Goal: Communication & Community: Ask a question

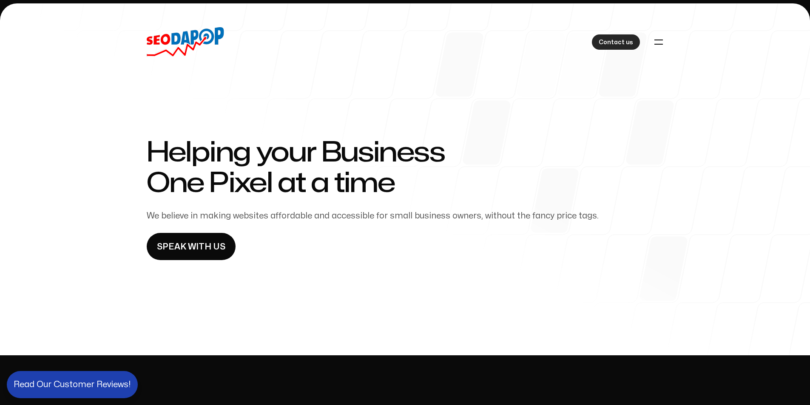
click at [614, 46] on span "Contact us" at bounding box center [616, 42] width 34 height 10
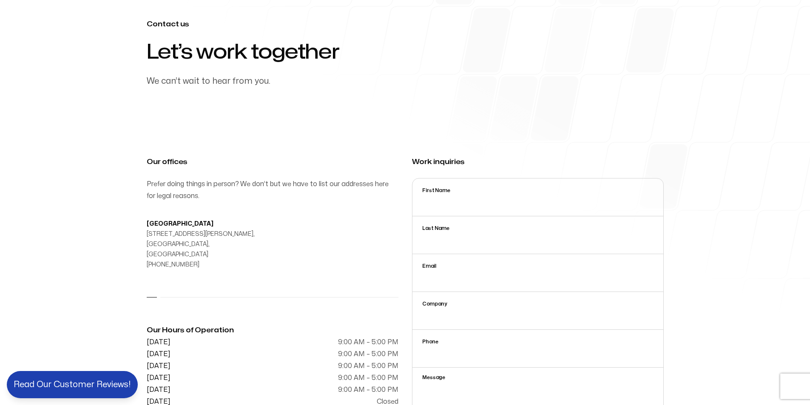
scroll to position [114, 0]
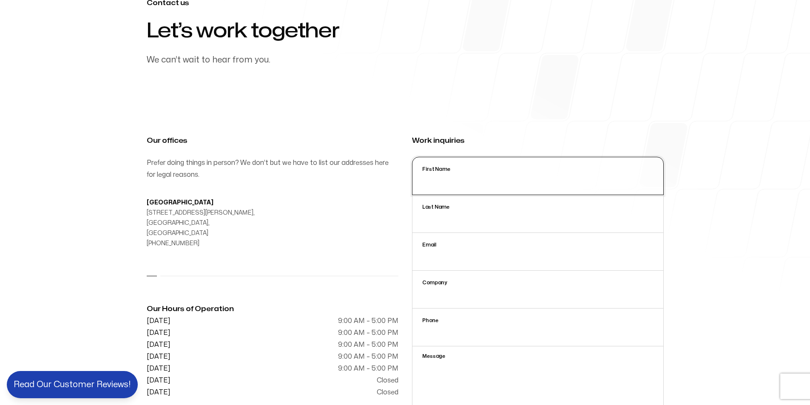
click at [435, 189] on input "First Name" at bounding box center [538, 176] width 252 height 38
type input "Ariful"
type input "[EMAIL_ADDRESS][DOMAIN_NAME]"
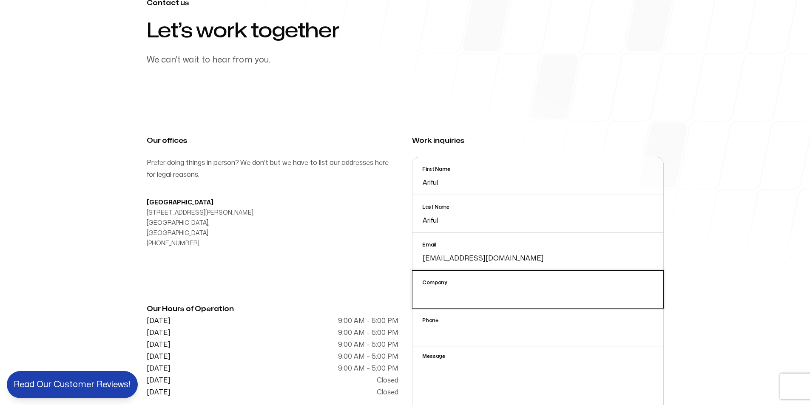
type input "[GEOGRAPHIC_DATA]"
type input "[PHONE_NUMBER]"
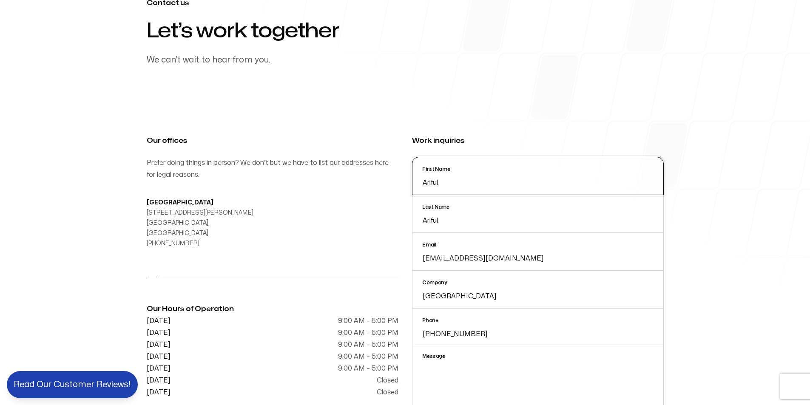
scroll to position [170, 0]
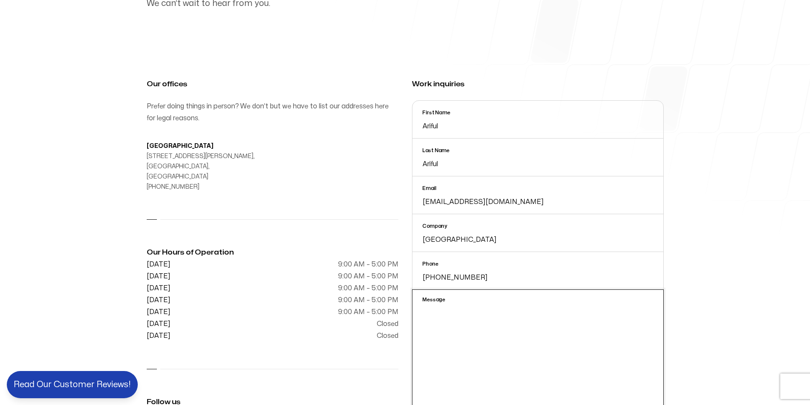
click at [440, 339] on textarea "Message" at bounding box center [538, 355] width 252 height 130
paste textarea "Hello, I hope you are well. If you give me a chance, I can help you grow your b…"
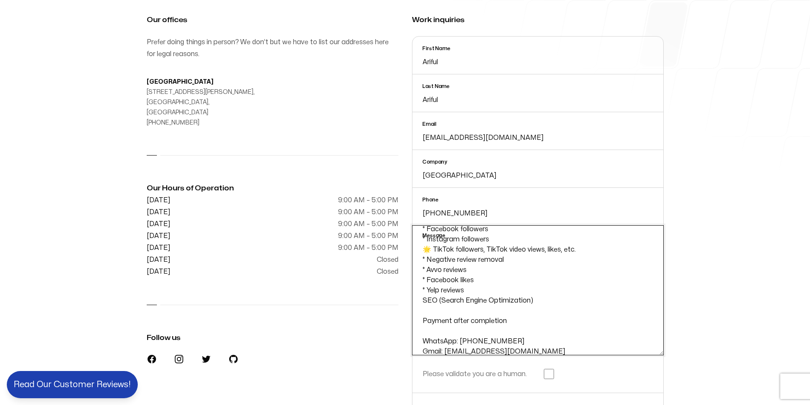
scroll to position [354, 0]
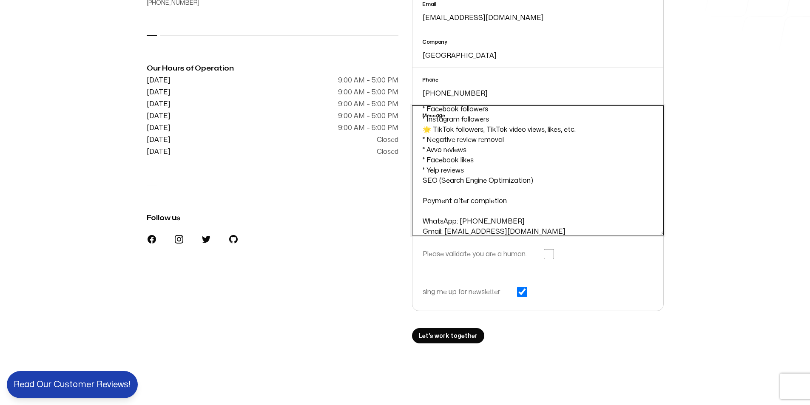
type textarea "Hello, I hope you are well. If you give me a chance, I can help you grow your b…"
click at [553, 253] on input "checkbox" at bounding box center [549, 254] width 10 height 10
checkbox input "true"
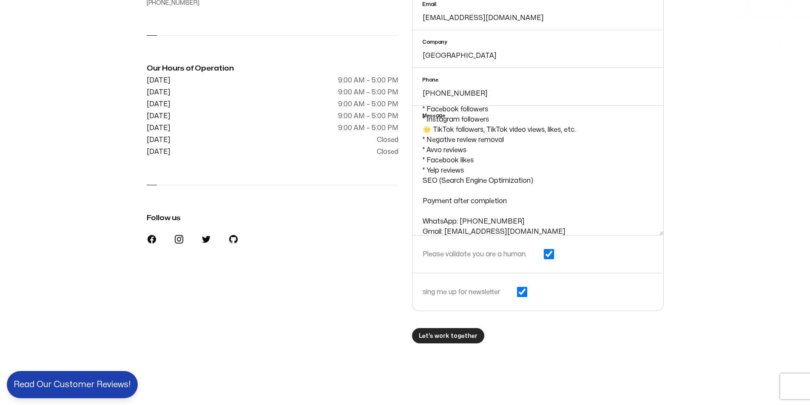
click at [449, 341] on button "Let’s work together" at bounding box center [448, 335] width 72 height 15
